Goal: Transaction & Acquisition: Obtain resource

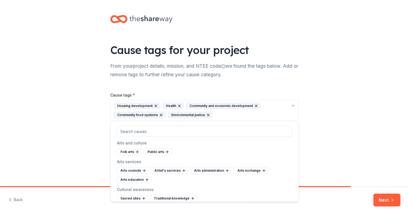
scroll to position [1471, 0]
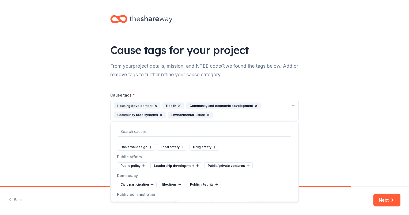
drag, startPoint x: 48, startPoint y: 94, endPoint x: 47, endPoint y: 91, distance: 3.4
click at [47, 92] on div "Cause tags for your project From your project details, mission, and NTEE code w…" at bounding box center [204, 73] width 409 height 147
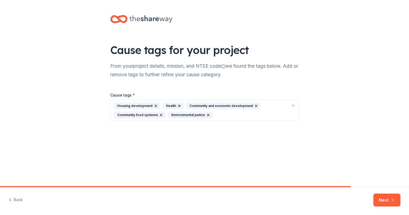
click at [331, 132] on div "Cause tags for your project From your project details, mission, and NTEE code w…" at bounding box center [204, 73] width 409 height 147
click at [294, 107] on icon "button" at bounding box center [293, 106] width 4 height 4
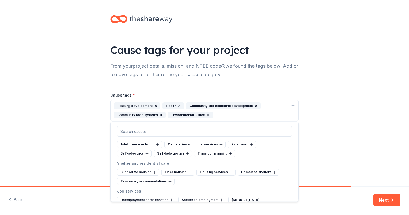
scroll to position [2273, 0]
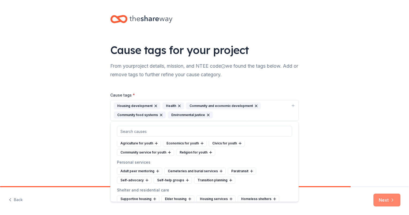
click at [387, 200] on button "Next" at bounding box center [386, 200] width 27 height 13
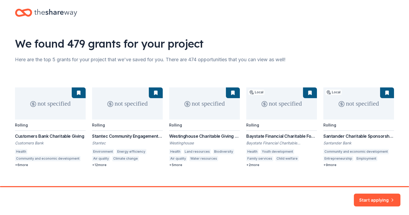
scroll to position [13, 0]
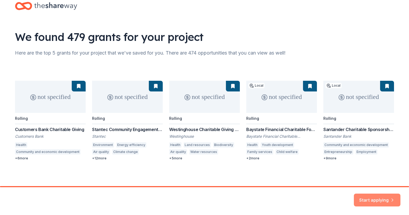
click at [378, 199] on button "Start applying" at bounding box center [377, 196] width 47 height 13
click at [332, 50] on div "Here are the top 5 grants for your project that we've saved for you. There are …" at bounding box center [204, 53] width 379 height 9
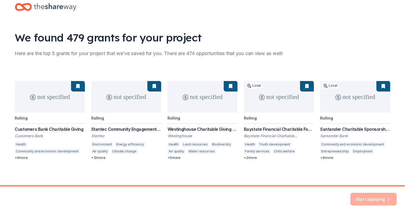
scroll to position [0, 0]
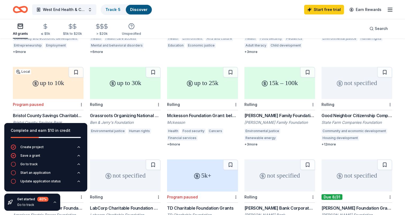
scroll to position [268, 0]
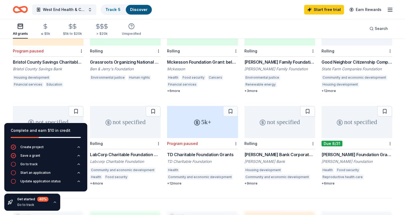
click at [351, 59] on div "Good Neighbor Citizenship Company Grants" at bounding box center [356, 62] width 71 height 6
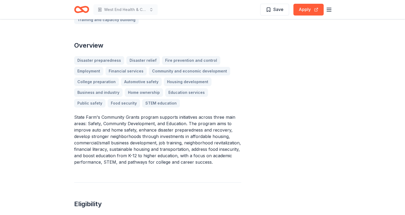
scroll to position [161, 0]
